Goal: Task Accomplishment & Management: Complete application form

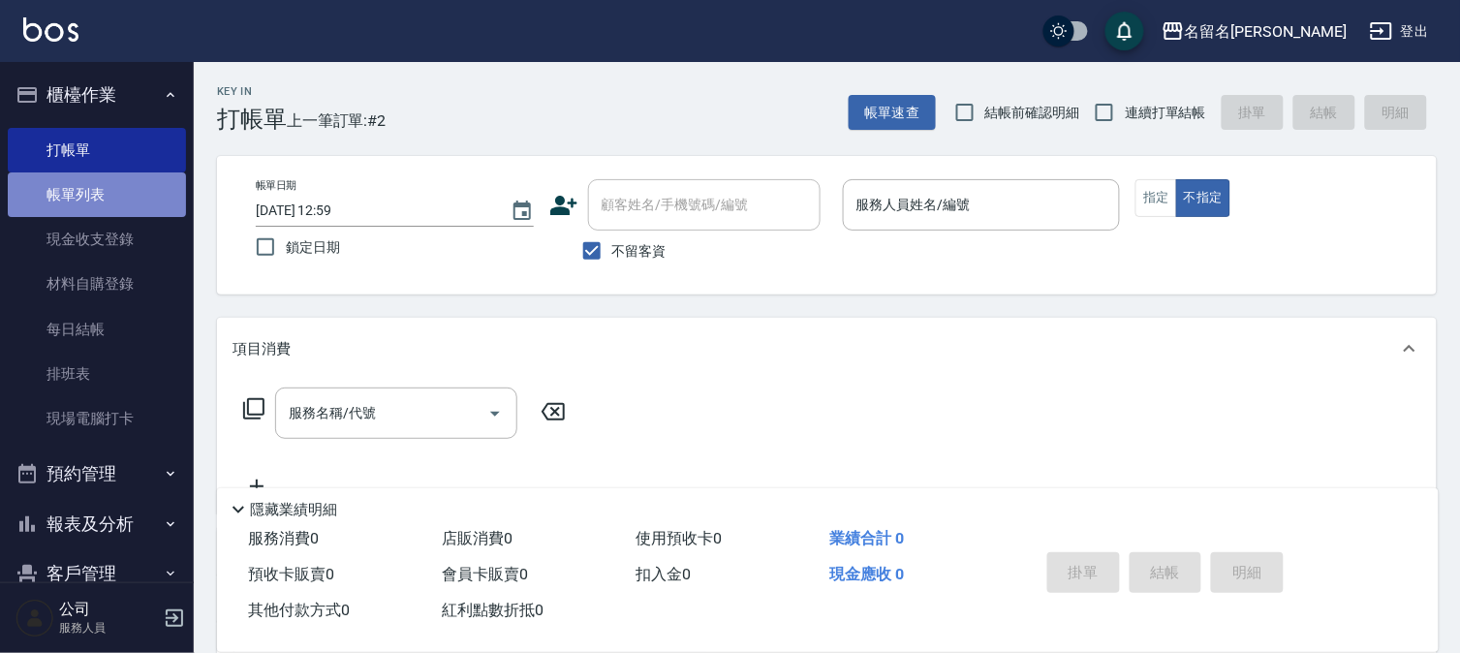
click at [150, 198] on link "帳單列表" at bounding box center [97, 194] width 178 height 45
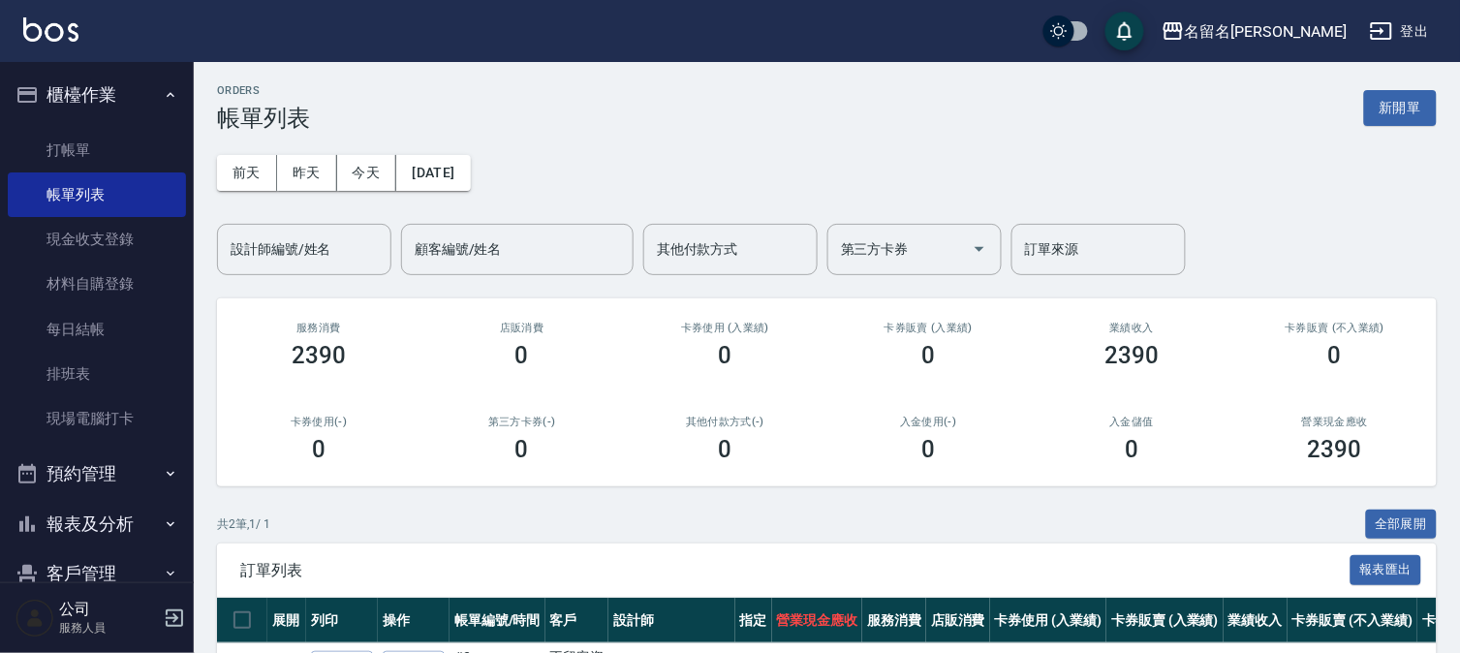
scroll to position [176, 0]
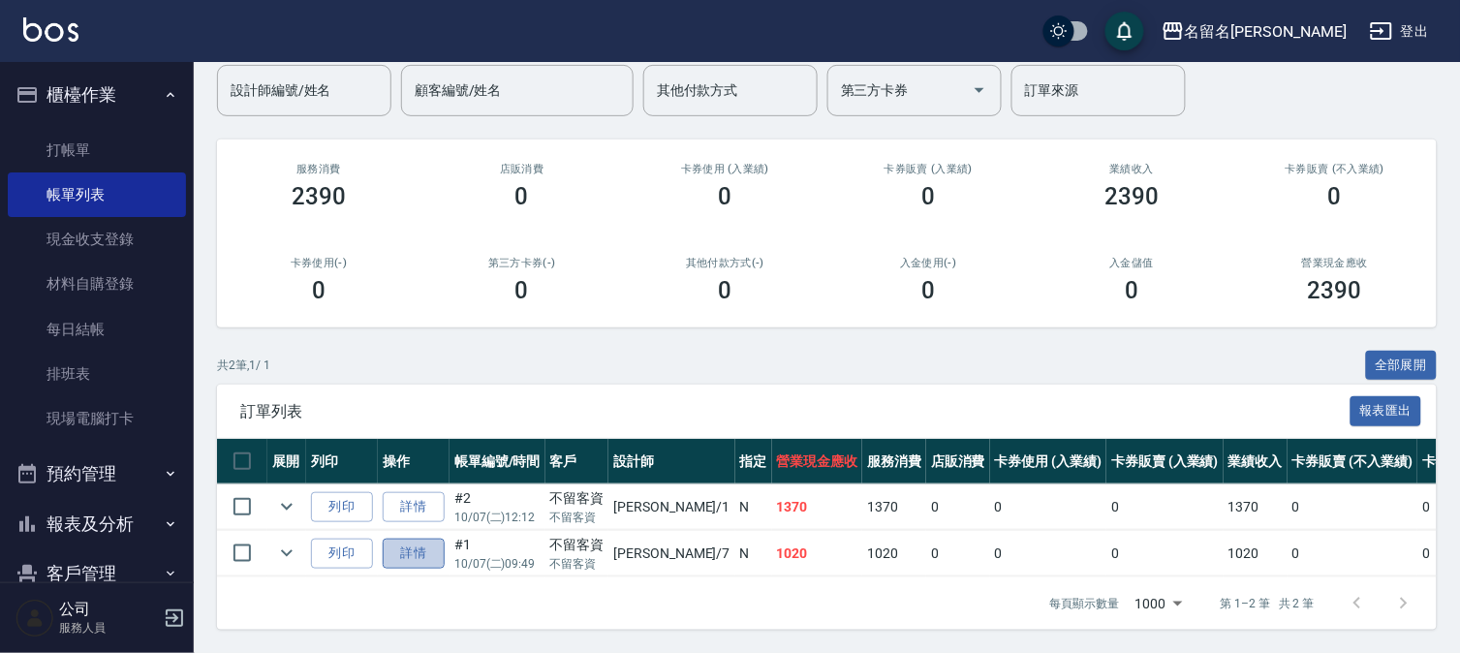
click at [437, 545] on link "詳情" at bounding box center [414, 554] width 62 height 30
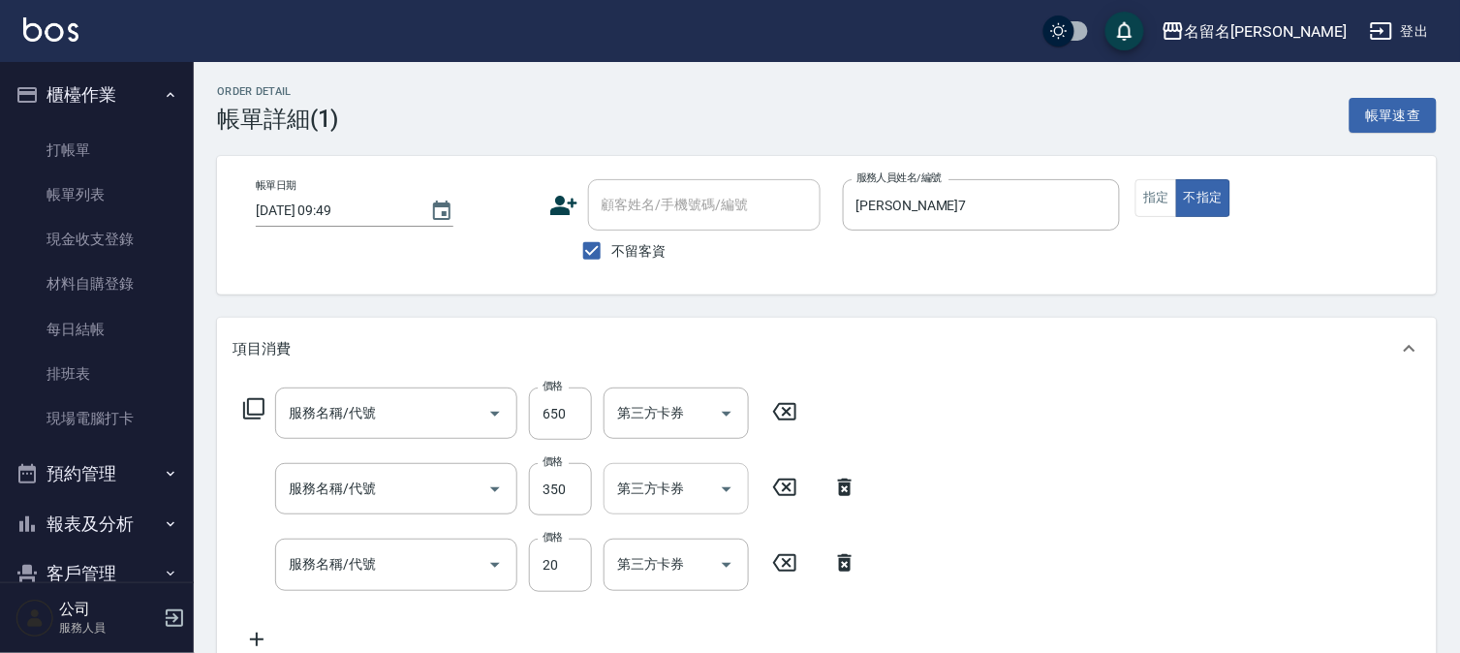
type input "[DATE] 09:49"
checkbox input "true"
type input "[PERSON_NAME]7"
type input "洗+剪(一般)(305)"
type input "P.S洗髮(501)"
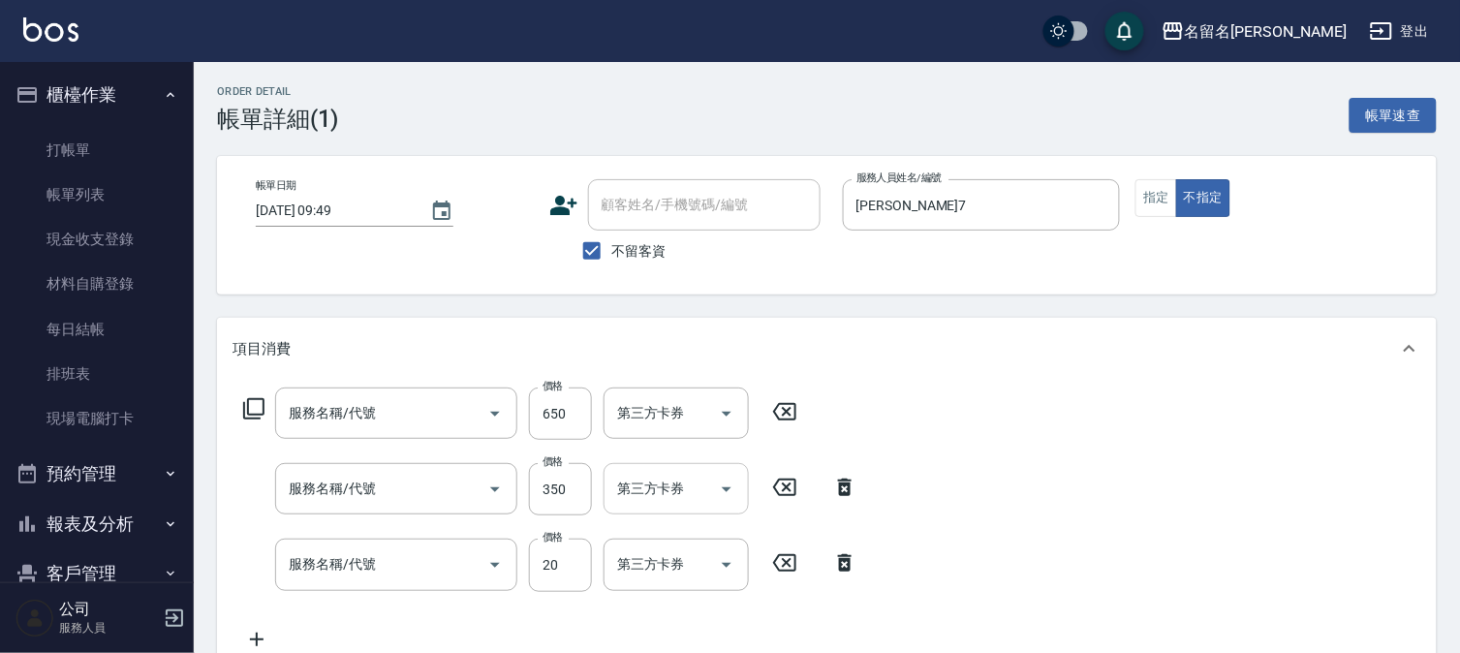
type input "潤絲(809)"
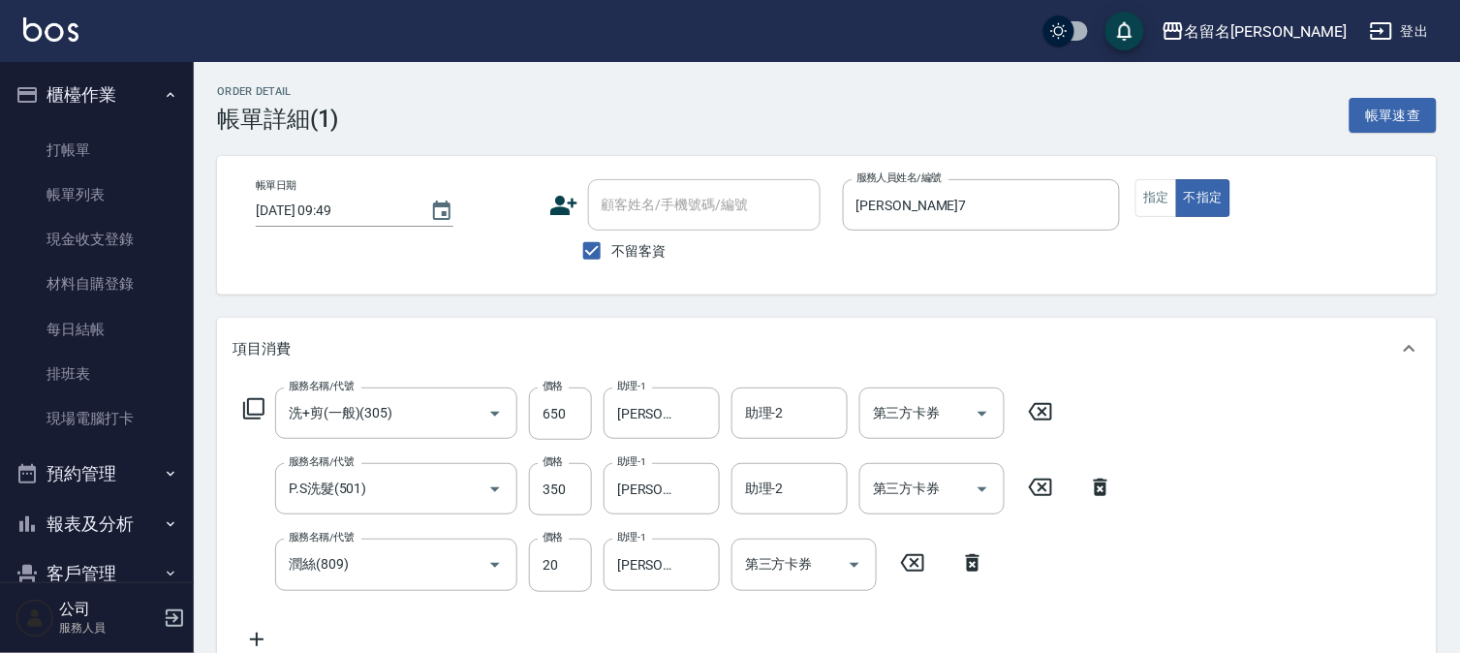
click at [1038, 411] on icon at bounding box center [1040, 411] width 48 height 23
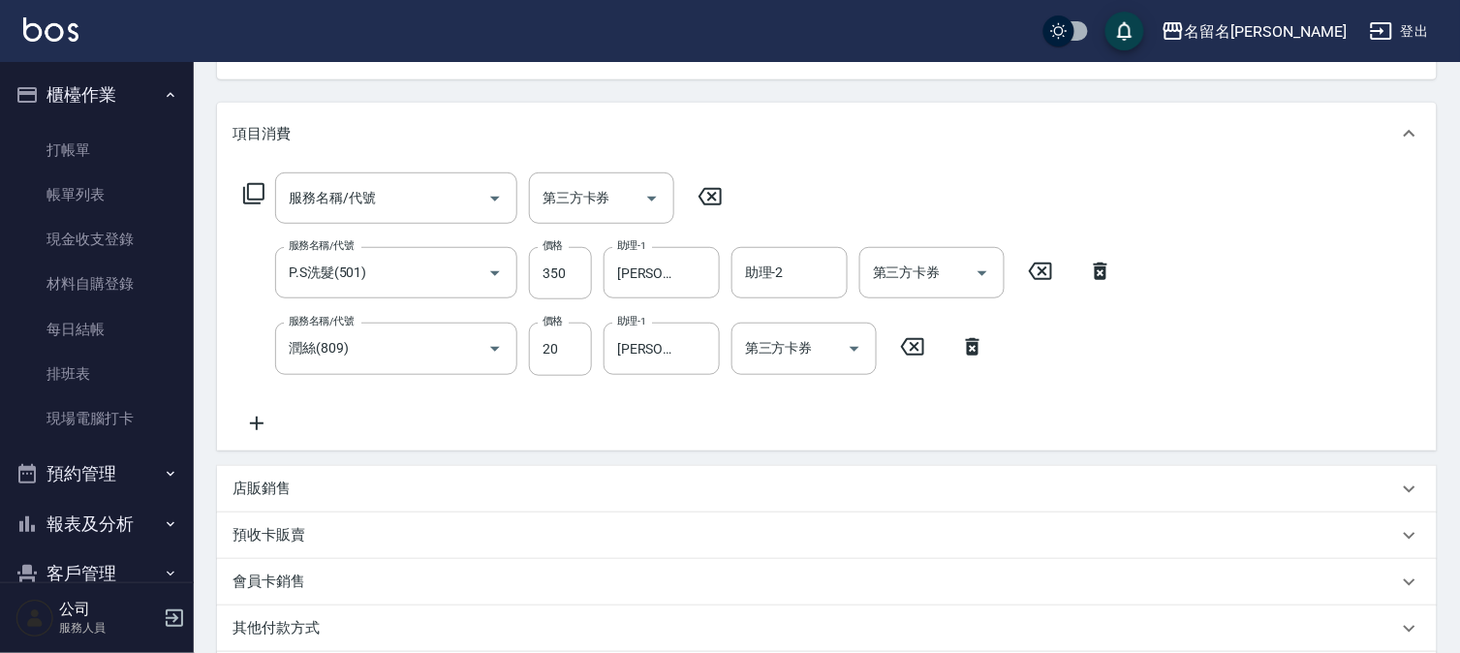
scroll to position [467, 0]
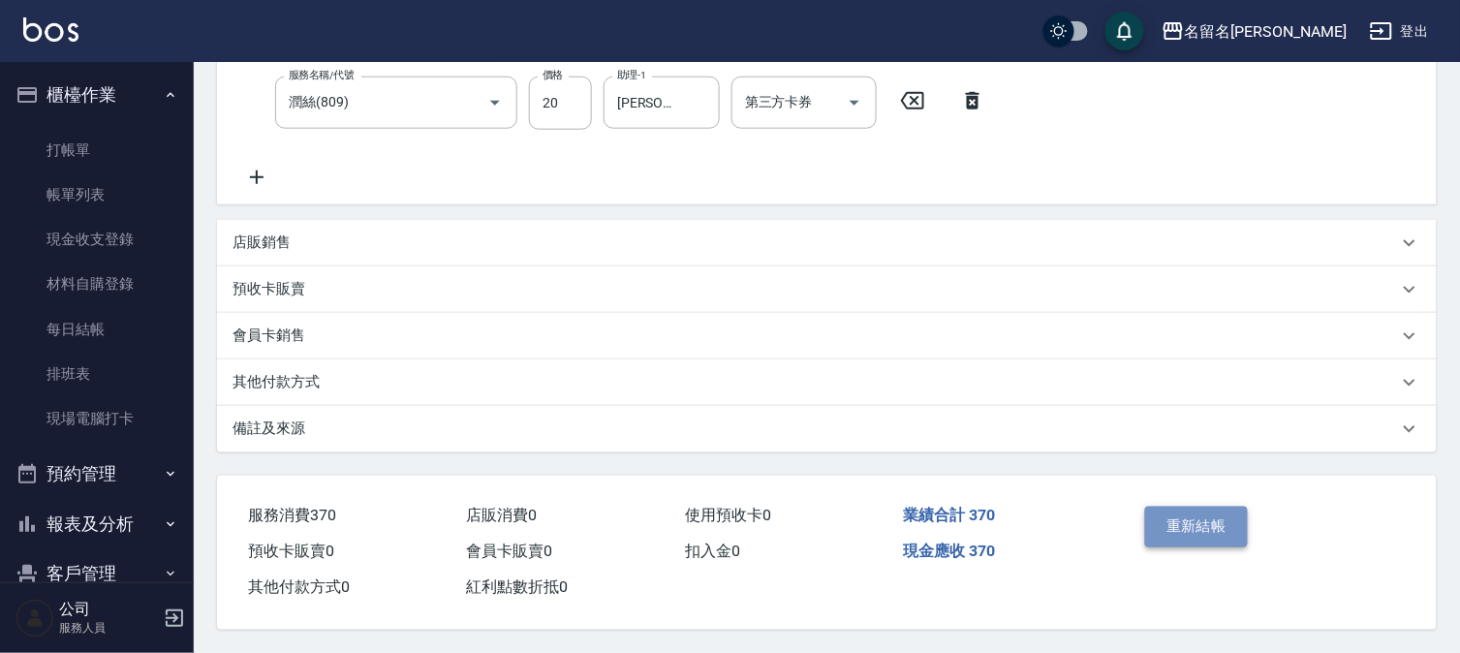
click at [1225, 519] on button "重新結帳" at bounding box center [1196, 527] width 103 height 41
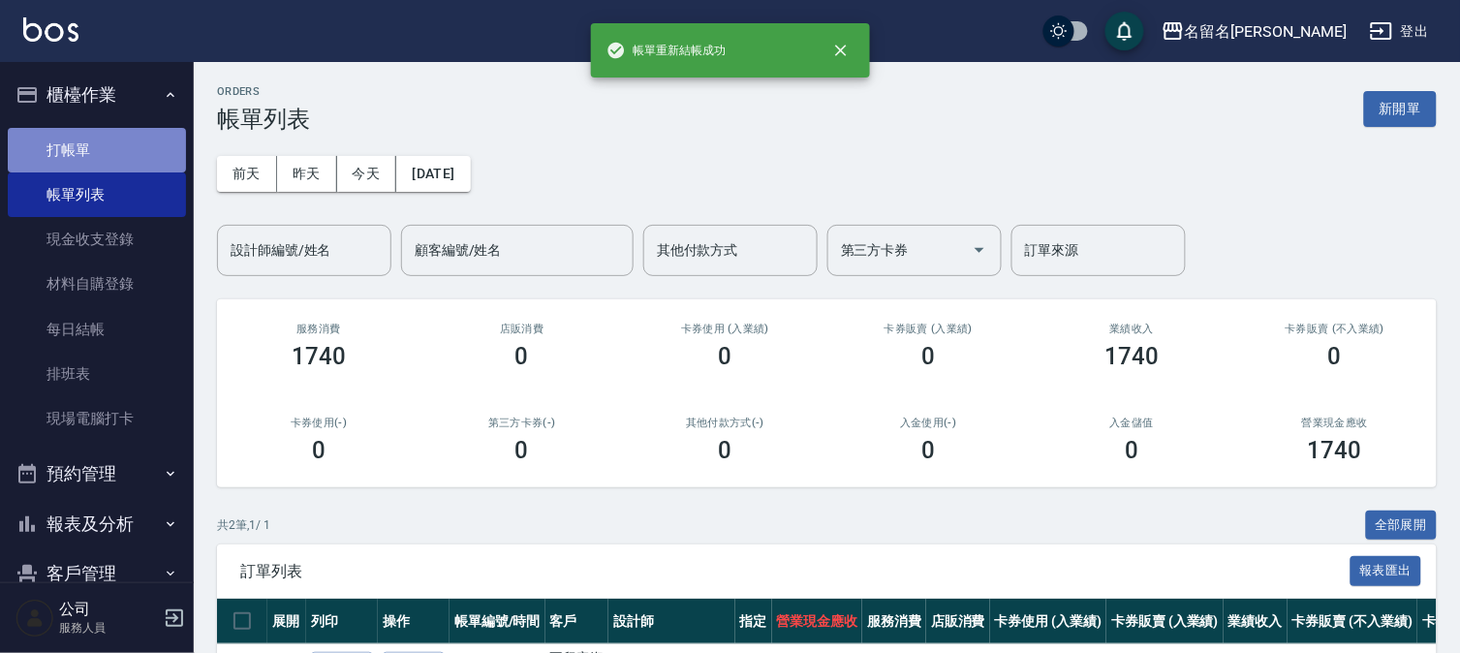
click at [117, 141] on link "打帳單" at bounding box center [97, 150] width 178 height 45
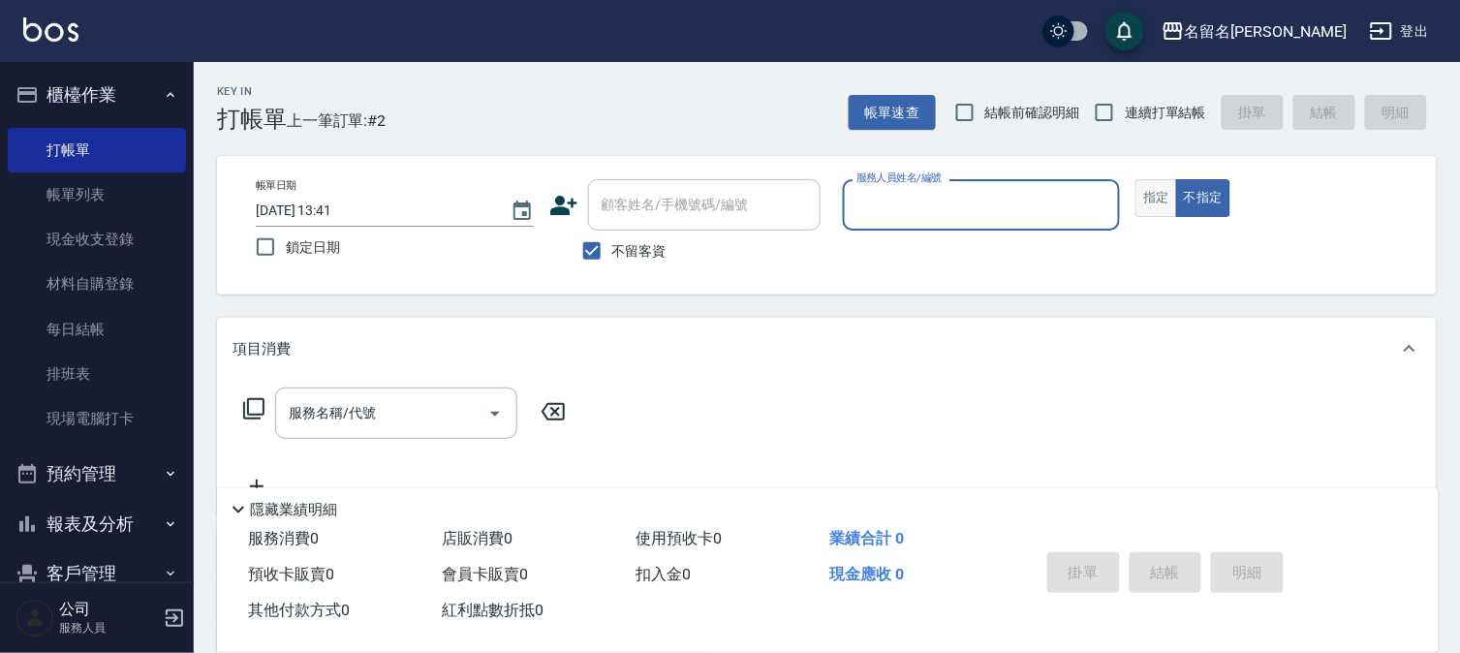
click at [1143, 194] on button "指定" at bounding box center [1157, 198] width 42 height 38
click at [1042, 197] on input "服務人員姓名/編號" at bounding box center [982, 205] width 261 height 34
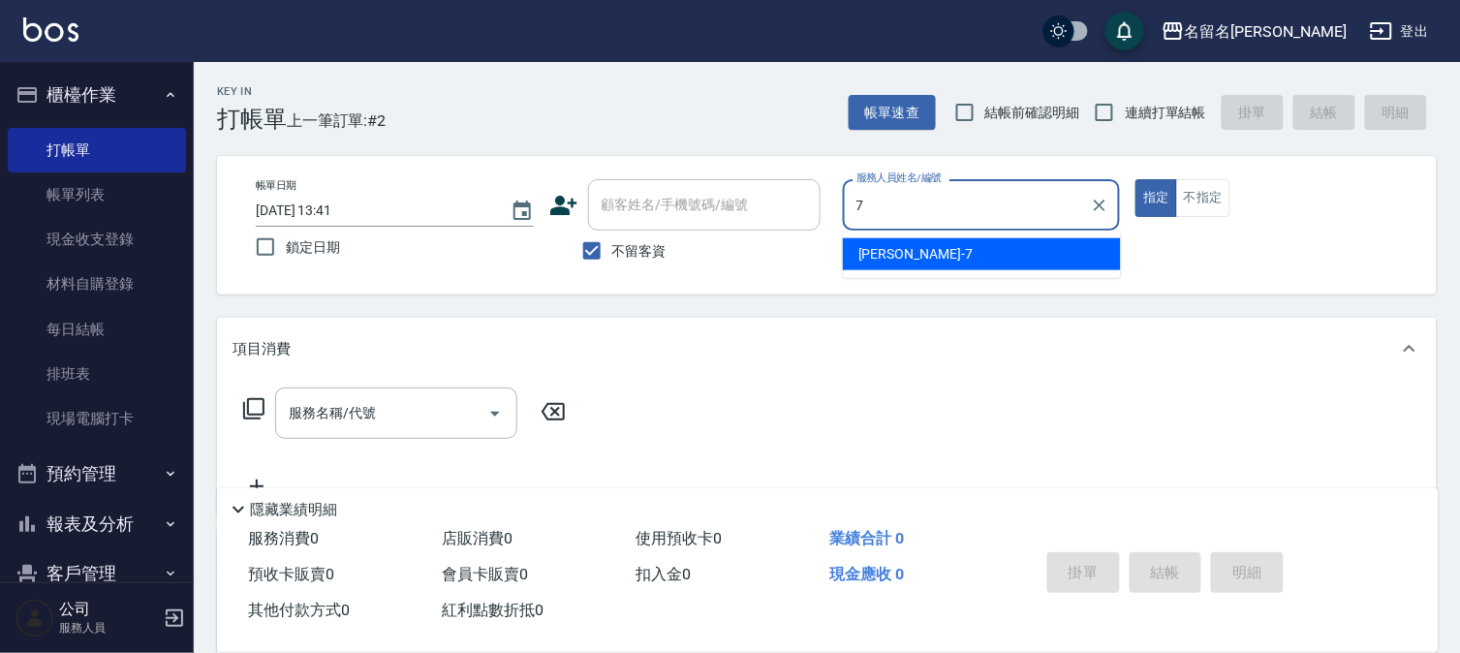
type input "[PERSON_NAME]7"
type button "true"
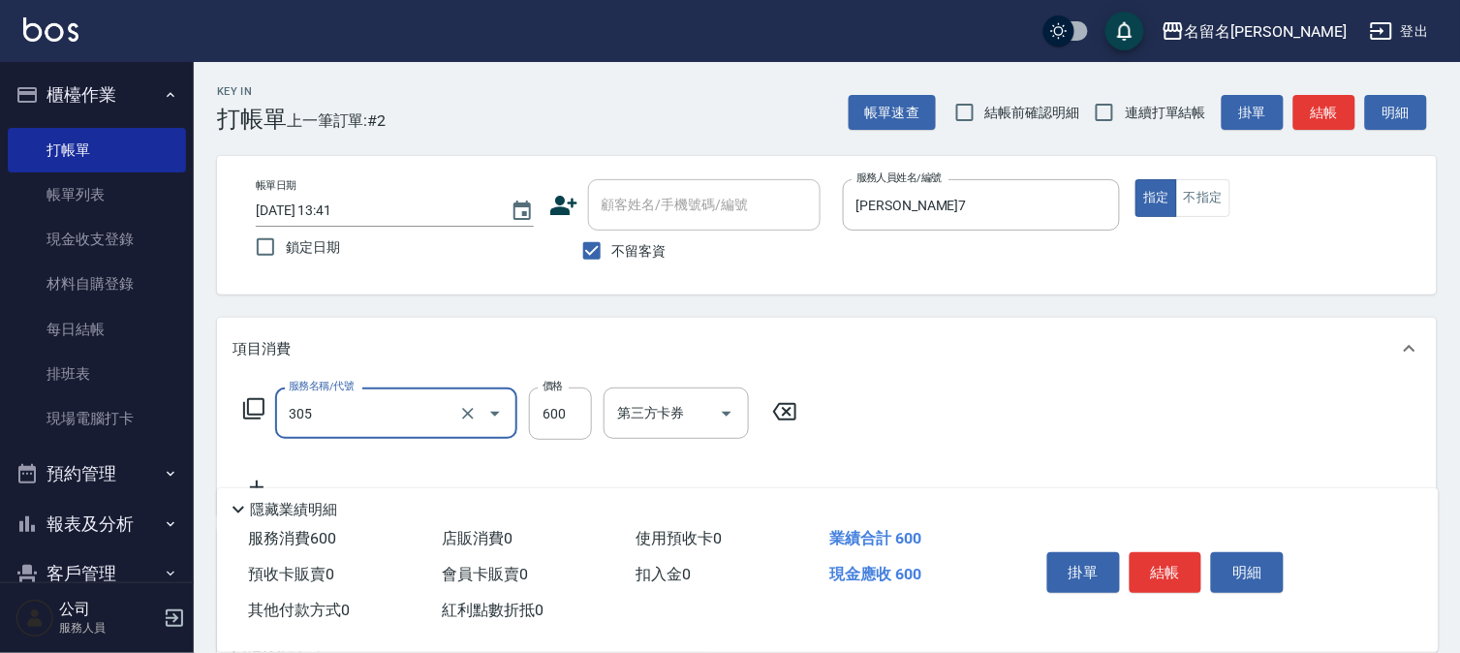
type input "洗+剪(一般)(305)"
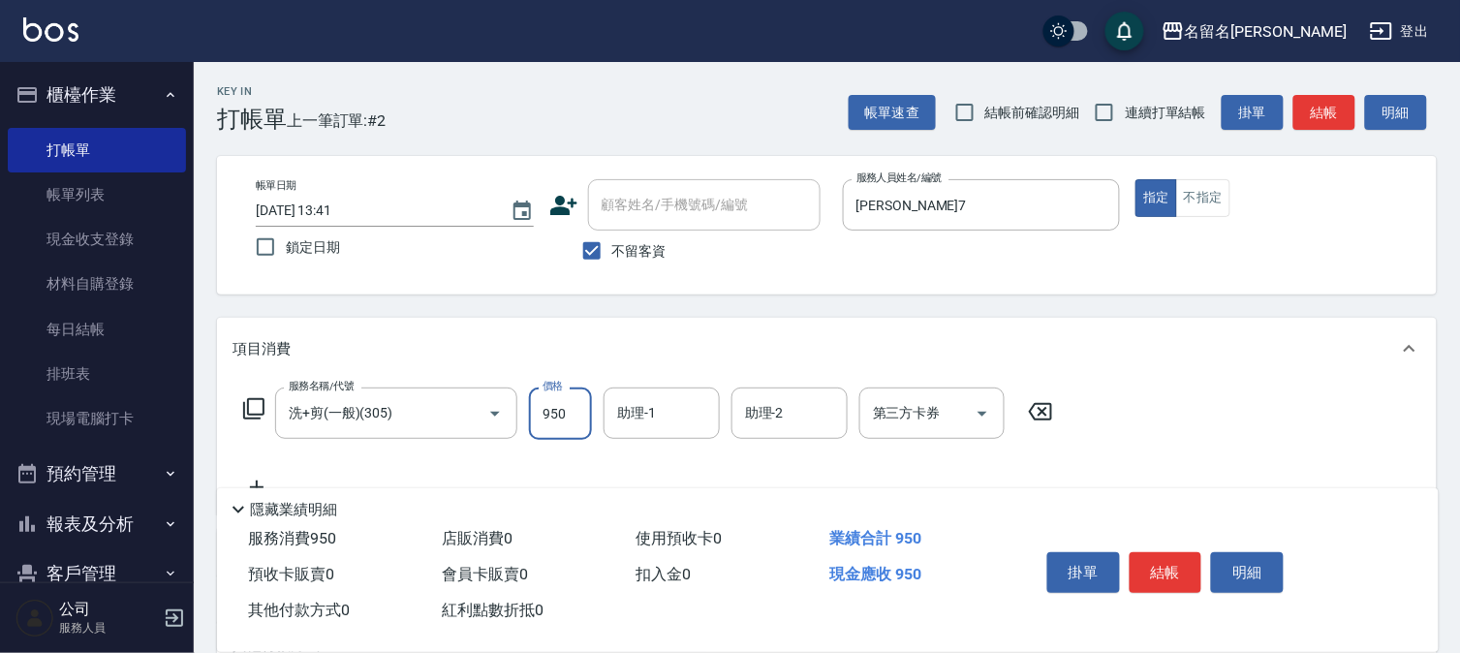
type input "950"
type input "[PERSON_NAME]7"
click at [1192, 563] on button "結帳" at bounding box center [1166, 572] width 73 height 41
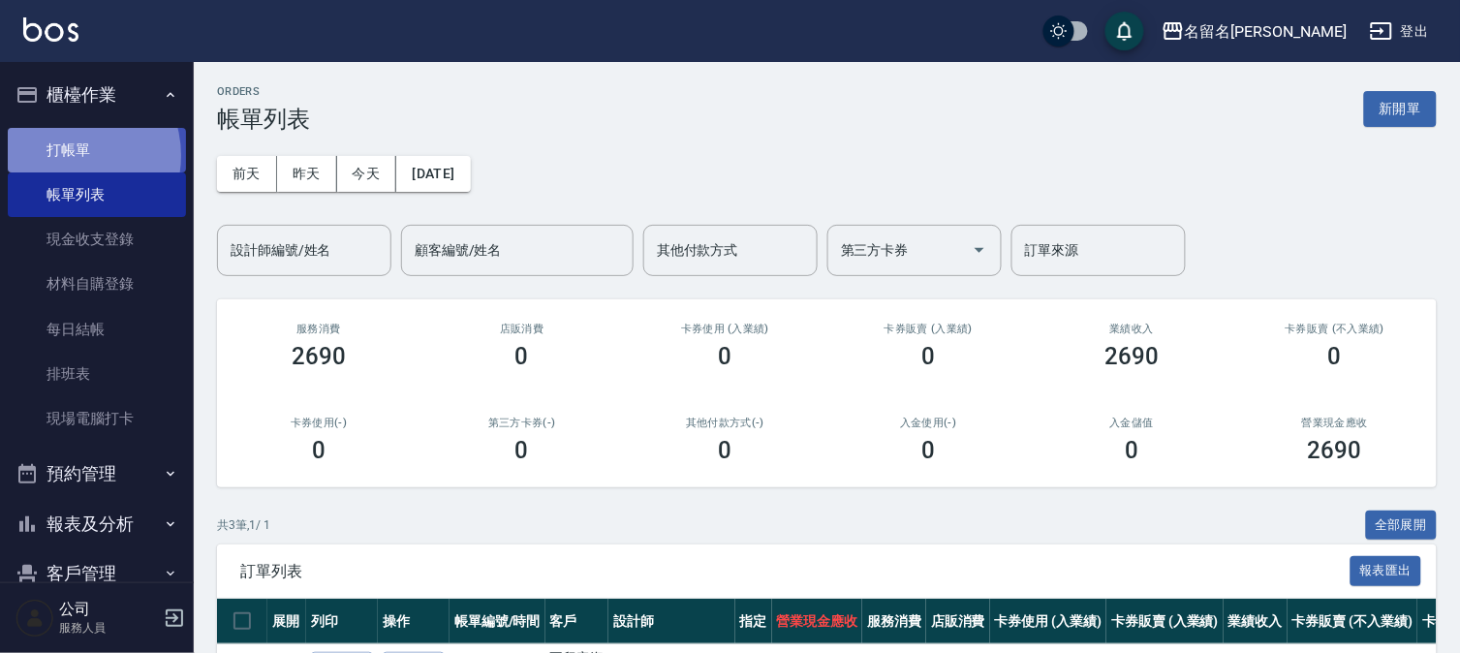
click at [71, 155] on link "打帳單" at bounding box center [97, 150] width 178 height 45
